Goal: Task Accomplishment & Management: Manage account settings

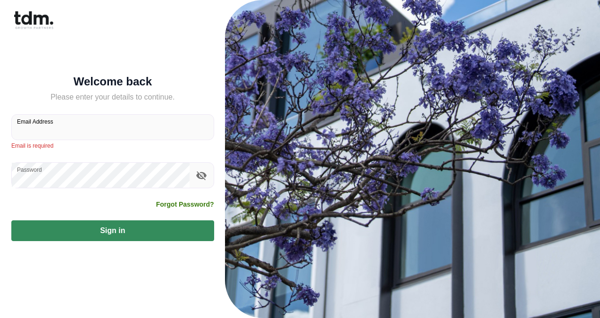
click at [76, 126] on input "Email Address" at bounding box center [113, 127] width 202 height 25
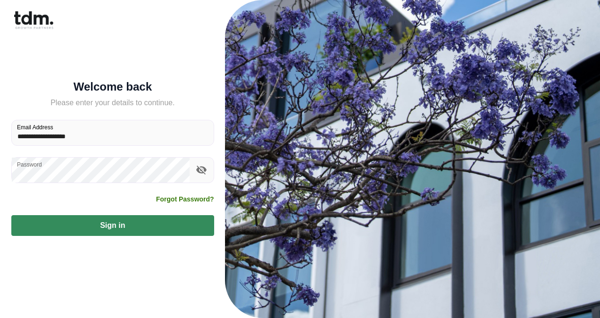
type input "**********"
click at [11, 215] on button "Sign in" at bounding box center [112, 225] width 203 height 21
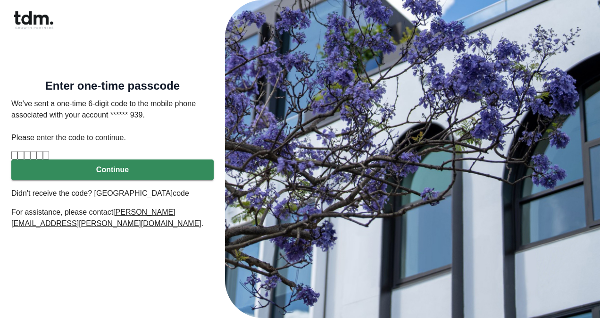
type input "*"
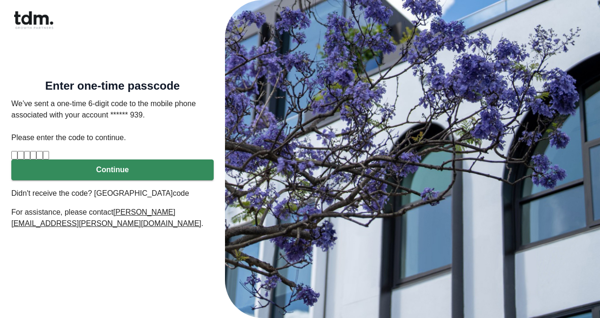
type input "*"
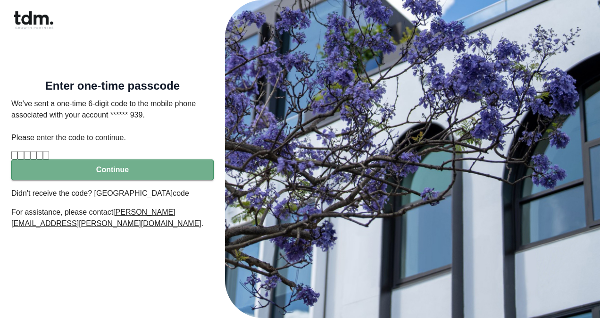
click at [87, 180] on button "Continue" at bounding box center [112, 170] width 202 height 21
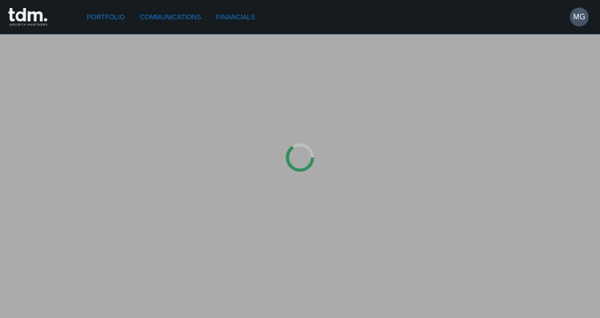
type input "*********"
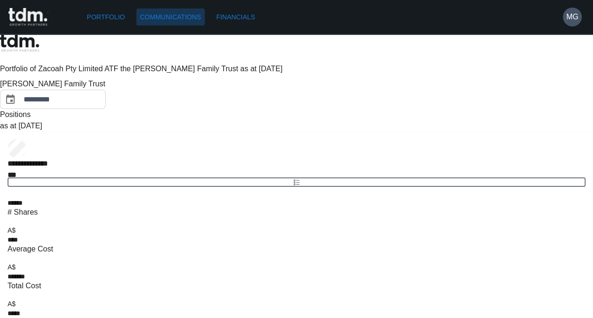
click at [169, 13] on link "Communications" at bounding box center [170, 16] width 69 height 17
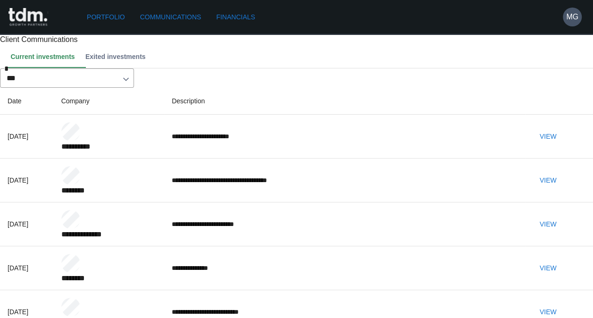
click at [561, 145] on button "View" at bounding box center [548, 136] width 30 height 17
click at [112, 22] on link "Portfolio" at bounding box center [106, 16] width 46 height 17
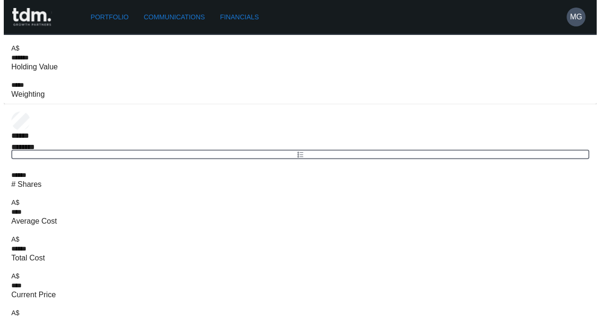
scroll to position [293, 0]
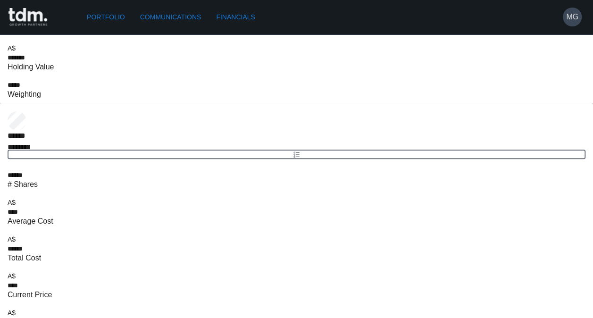
click at [575, 12] on h6 "MG" at bounding box center [572, 16] width 12 height 11
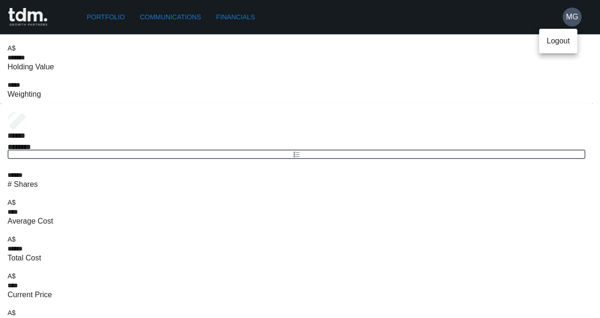
click at [565, 44] on p "Logout" at bounding box center [558, 40] width 23 height 11
